Goal: Check status: Check status

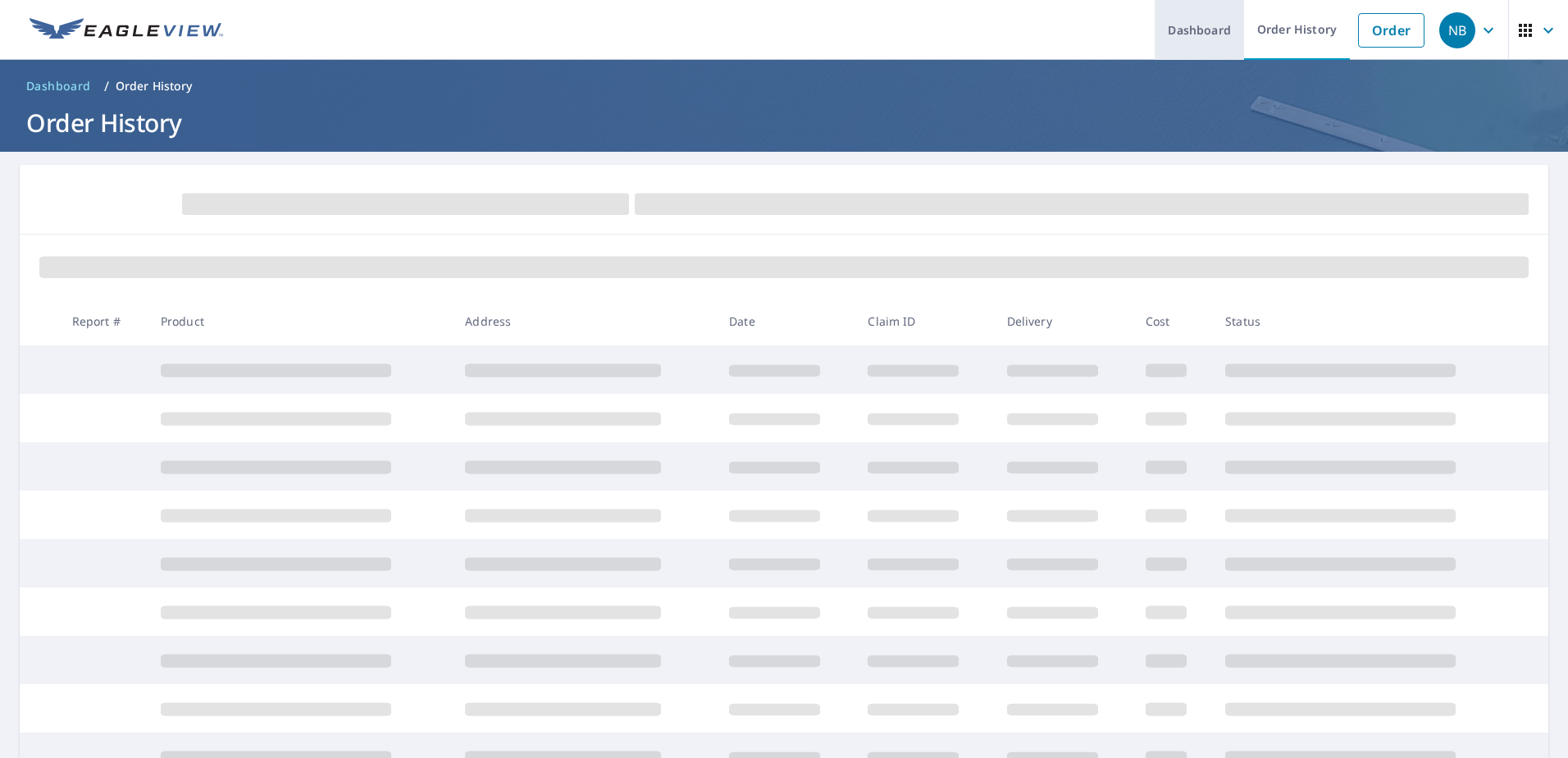
click at [1178, 17] on link "Dashboard" at bounding box center [1200, 29] width 89 height 60
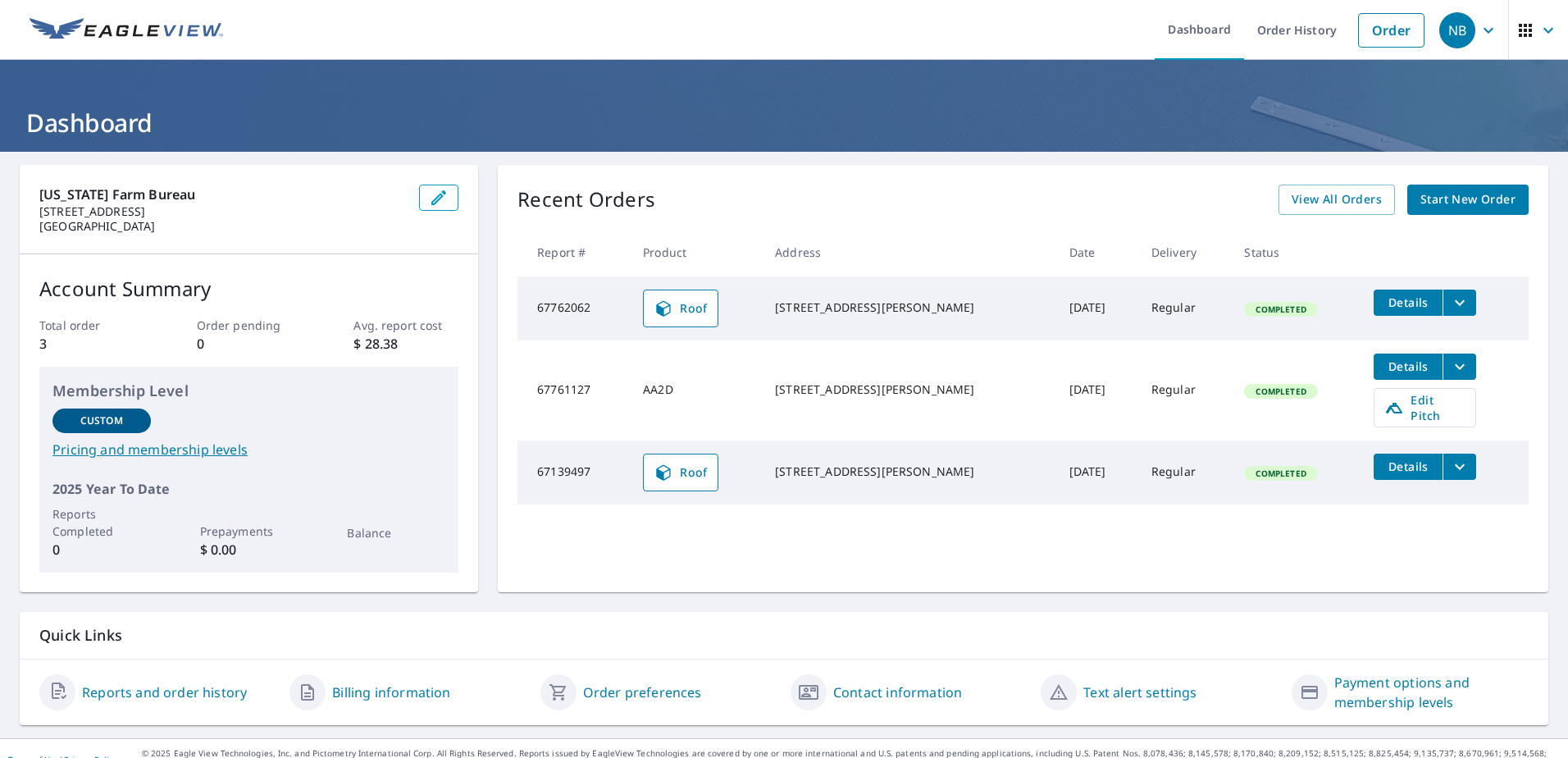
drag, startPoint x: 602, startPoint y: 314, endPoint x: 1055, endPoint y: 391, distance: 459.5
click at [1055, 391] on tbody "67762062 Roof [STREET_ADDRESS][PERSON_NAME] [DATE] Regular Completed Details 67…" at bounding box center [1023, 391] width 1011 height 228
click at [1056, 391] on td "[DATE]" at bounding box center [1097, 390] width 82 height 100
click at [1380, 292] on button "Details" at bounding box center [1408, 302] width 69 height 26
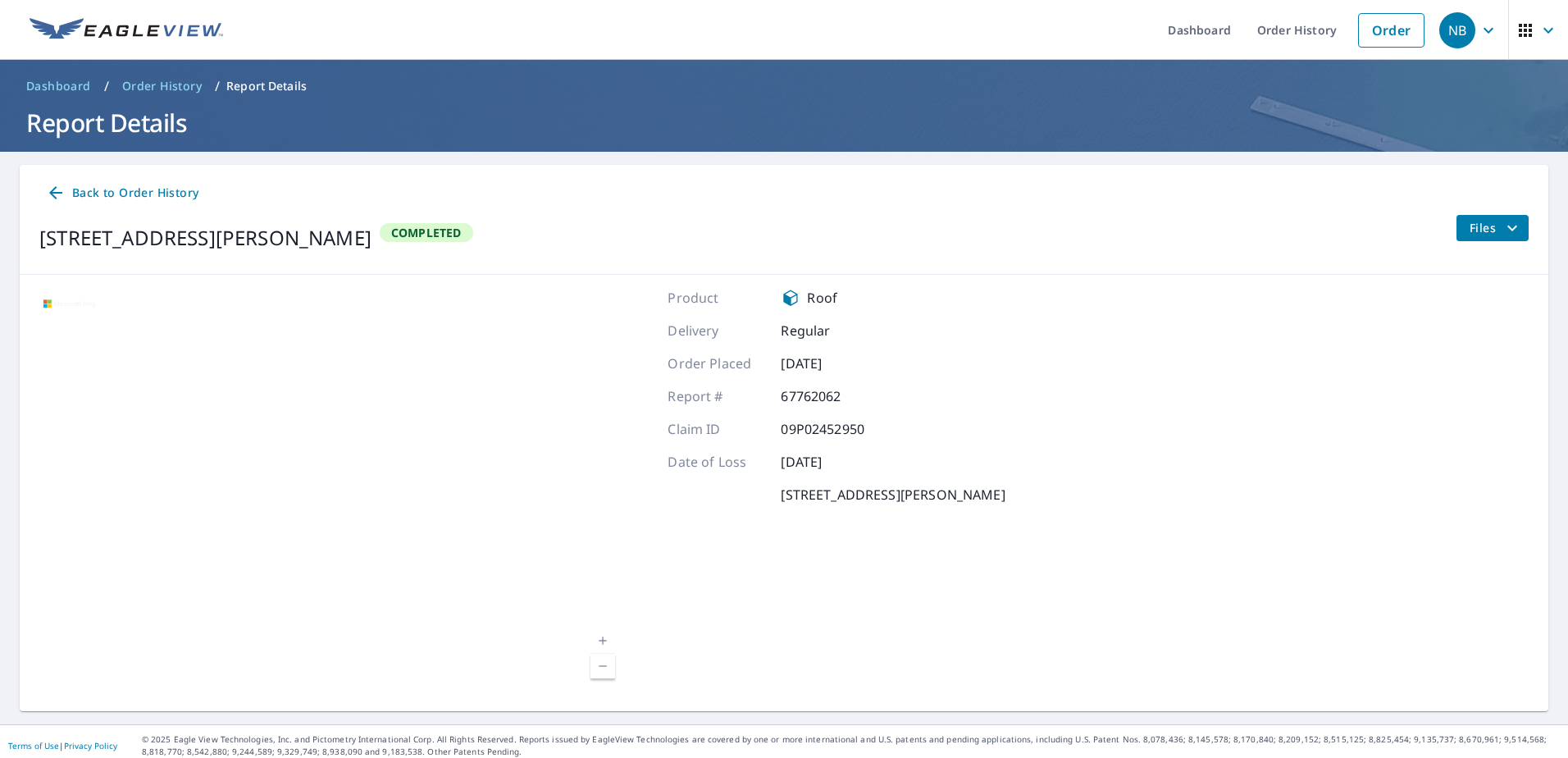
click at [1471, 229] on span "Files" at bounding box center [1496, 228] width 53 height 20
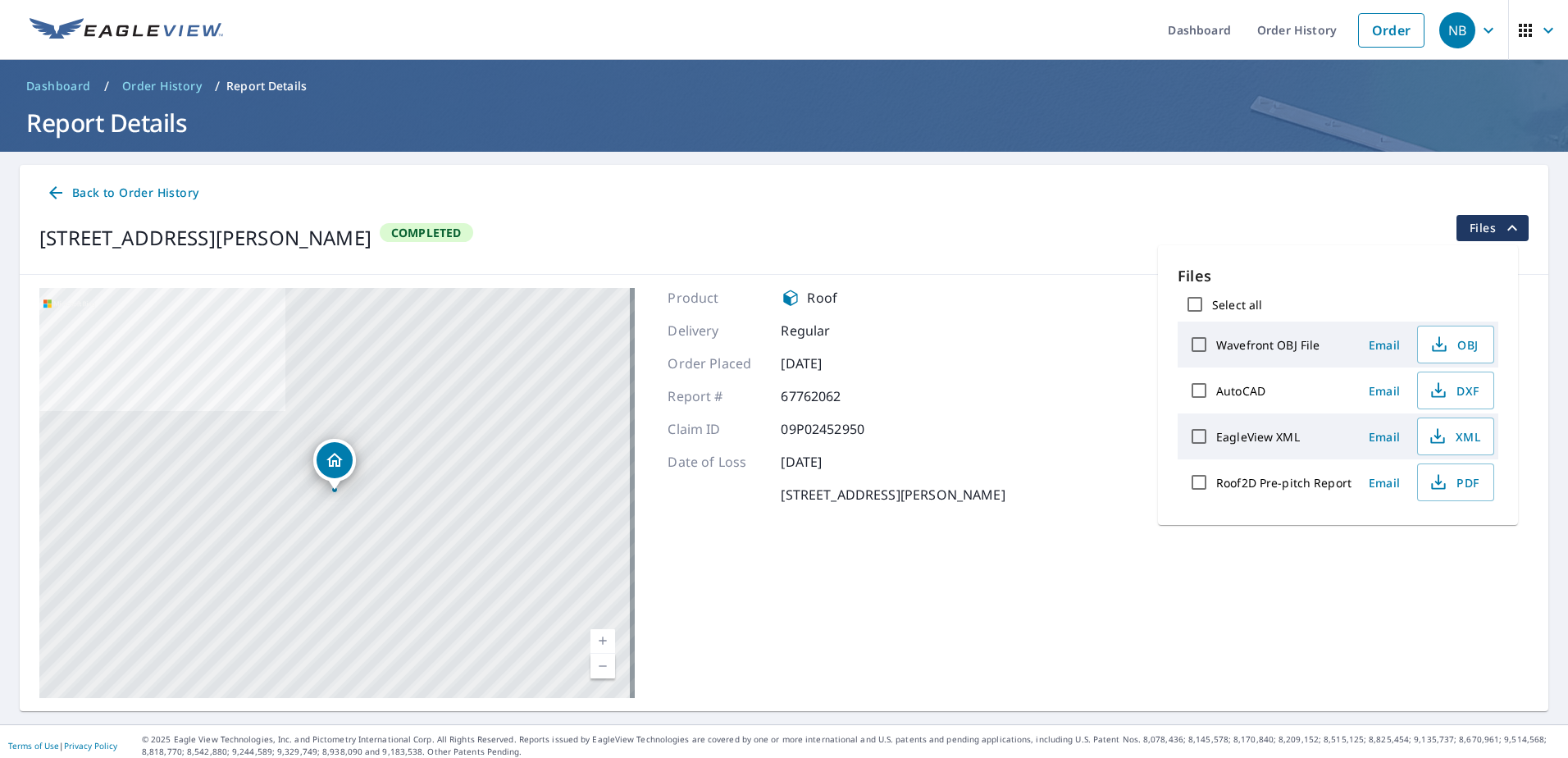
click at [1471, 229] on span "Files" at bounding box center [1496, 228] width 53 height 20
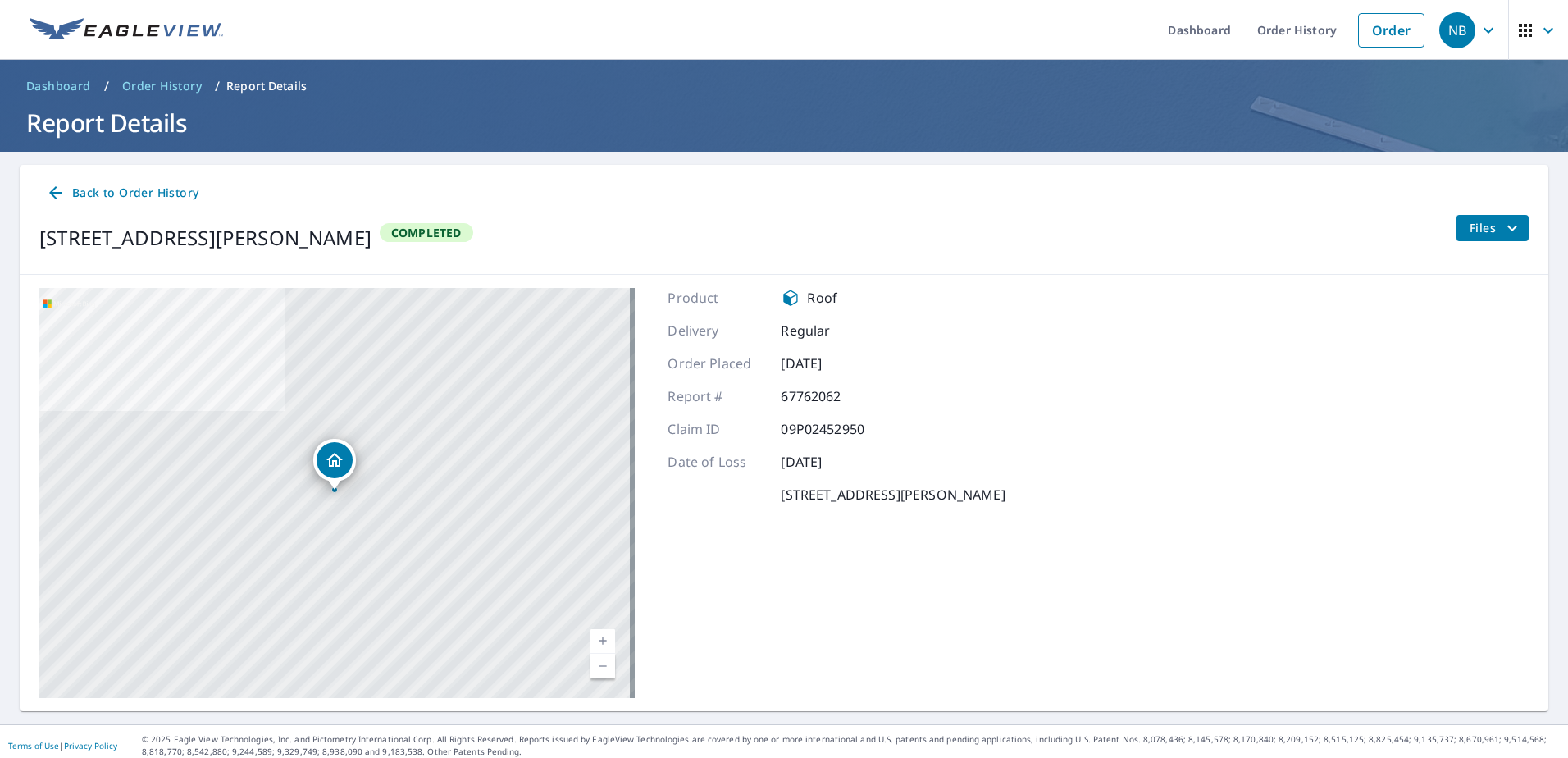
click at [1503, 230] on icon "filesDropdownBtn-67762062" at bounding box center [1513, 228] width 20 height 20
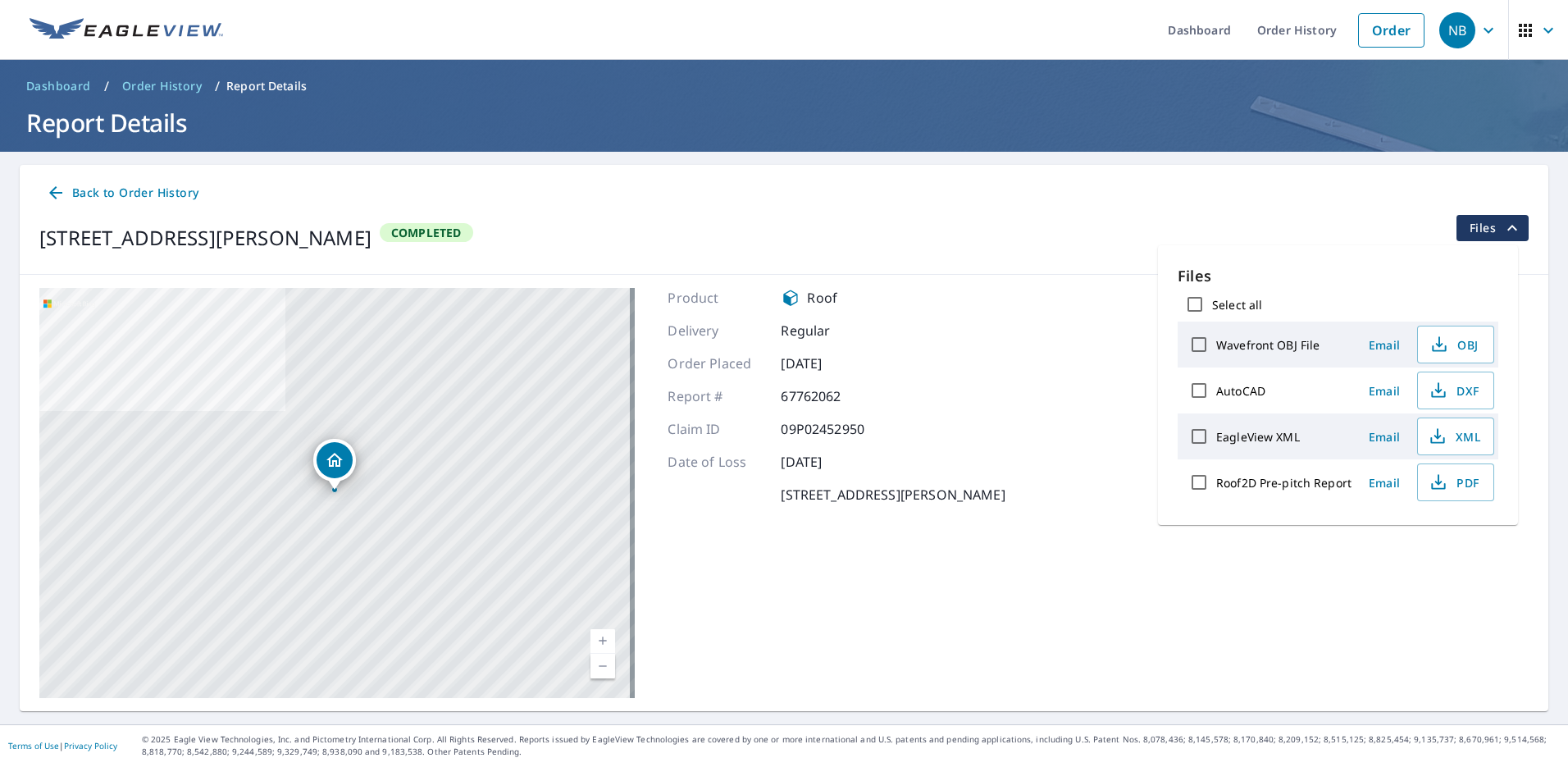
click at [1503, 230] on icon "filesDropdownBtn-67762062" at bounding box center [1513, 228] width 20 height 20
